Goal: Task Accomplishment & Management: Manage account settings

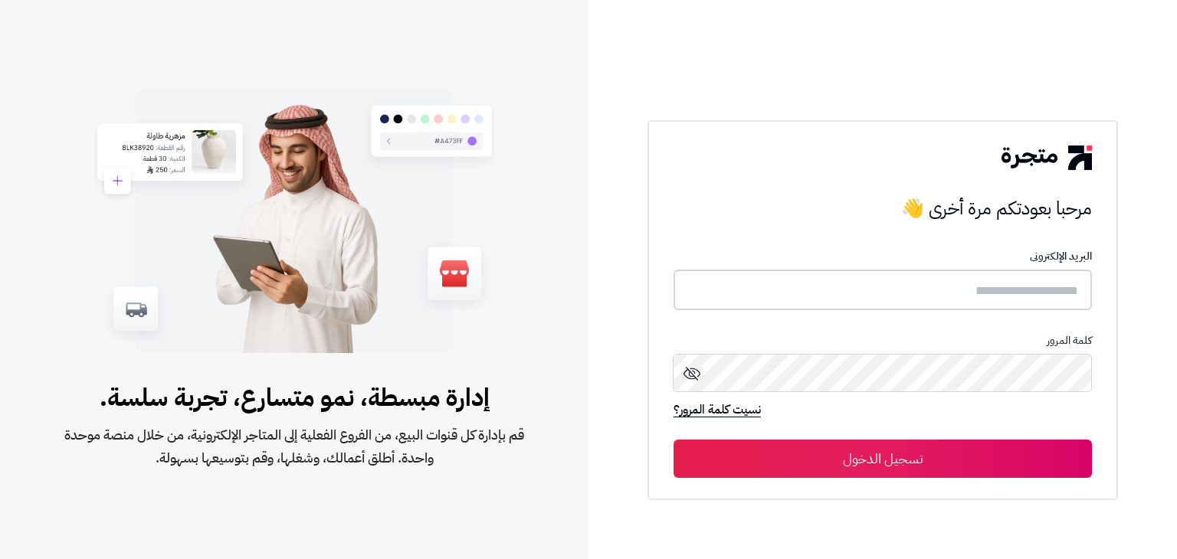
type input "**********"
click at [909, 451] on button "تسجيل الدخول" at bounding box center [882, 458] width 418 height 38
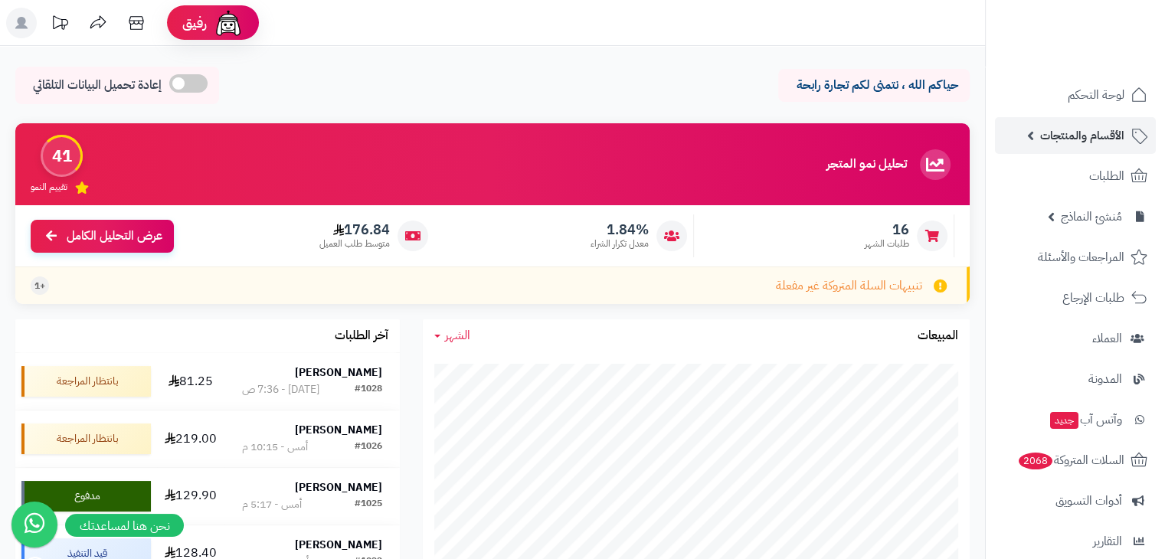
click at [1099, 134] on span "الأقسام والمنتجات" at bounding box center [1082, 135] width 84 height 21
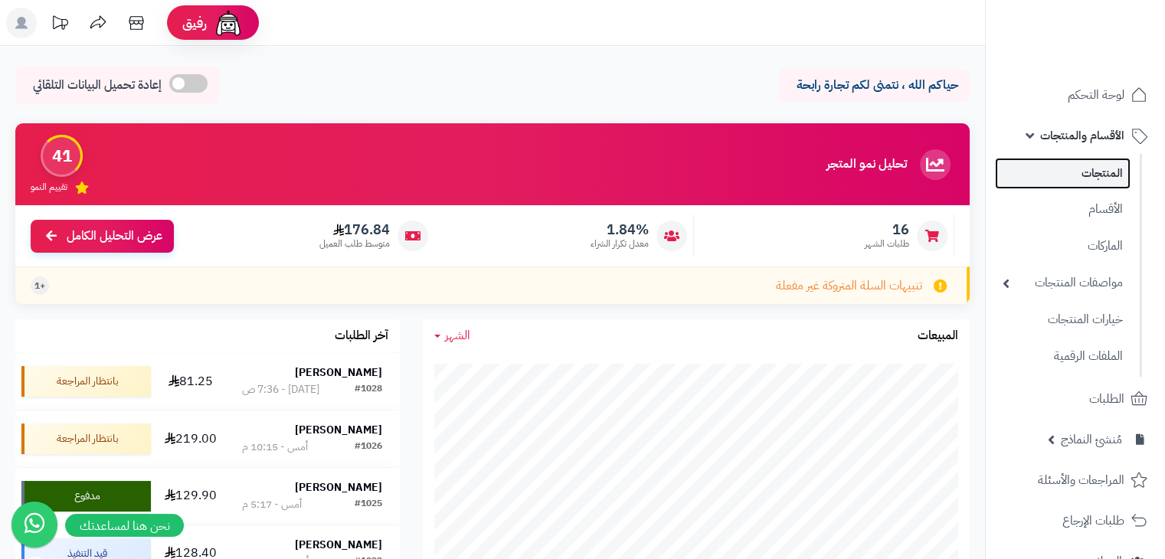
click at [1094, 171] on link "المنتجات" at bounding box center [1063, 173] width 136 height 31
